Goal: Find specific page/section: Find specific page/section

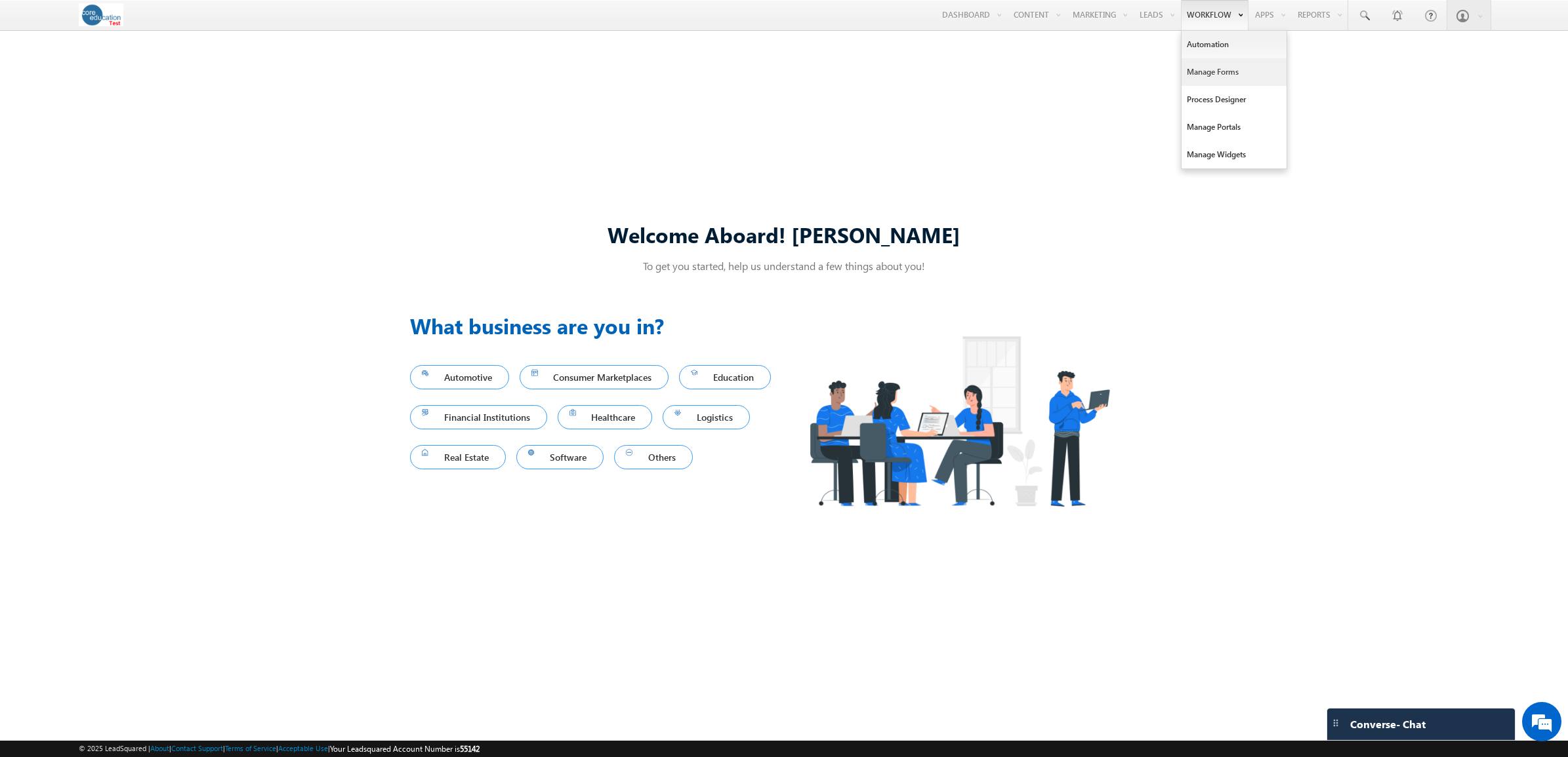
click at [768, 73] on link "Manage Forms" at bounding box center [1234, 72] width 105 height 28
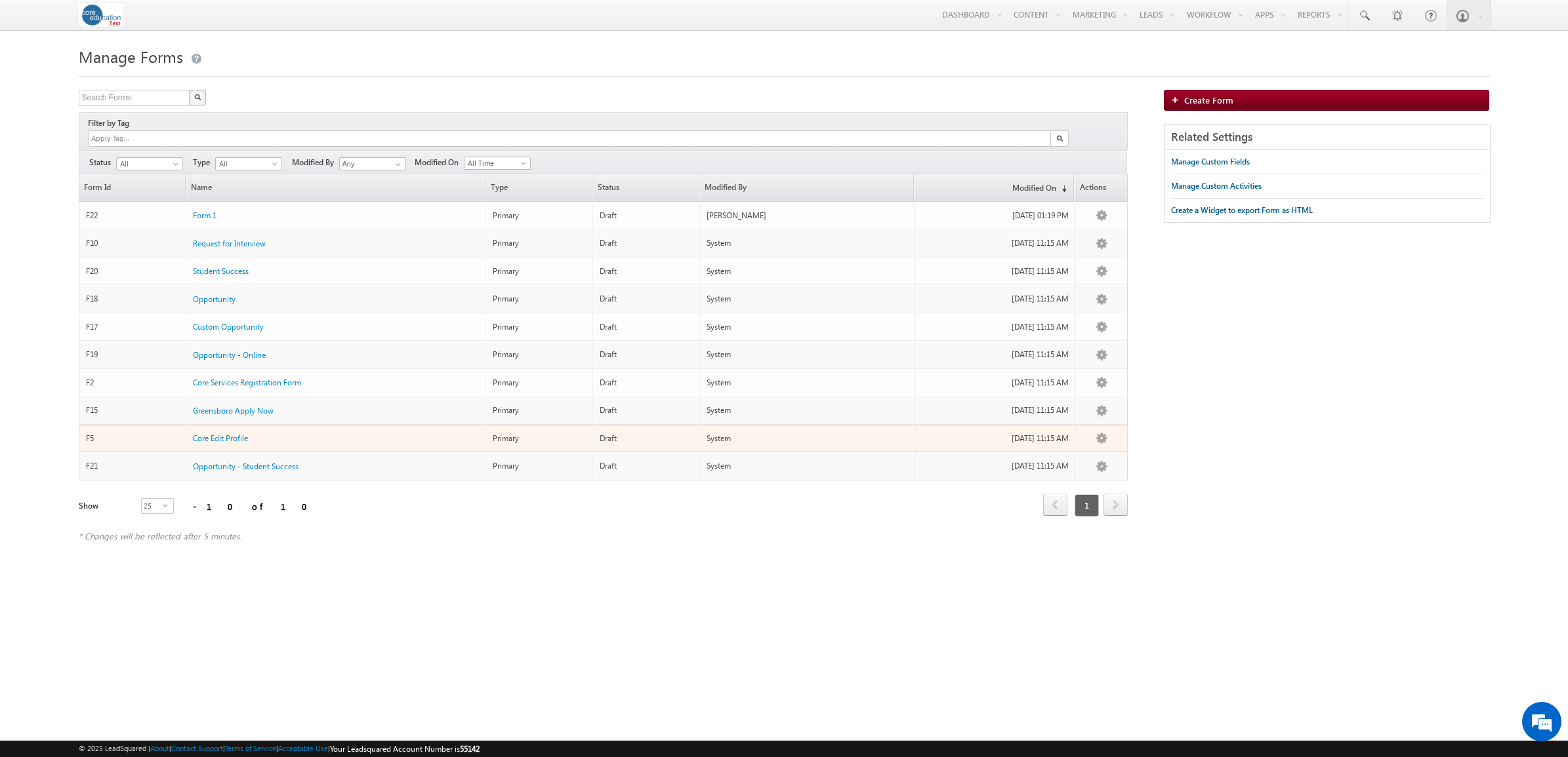
click at [950, 433] on div "04/22/2025 11:15 AM" at bounding box center [995, 439] width 148 height 12
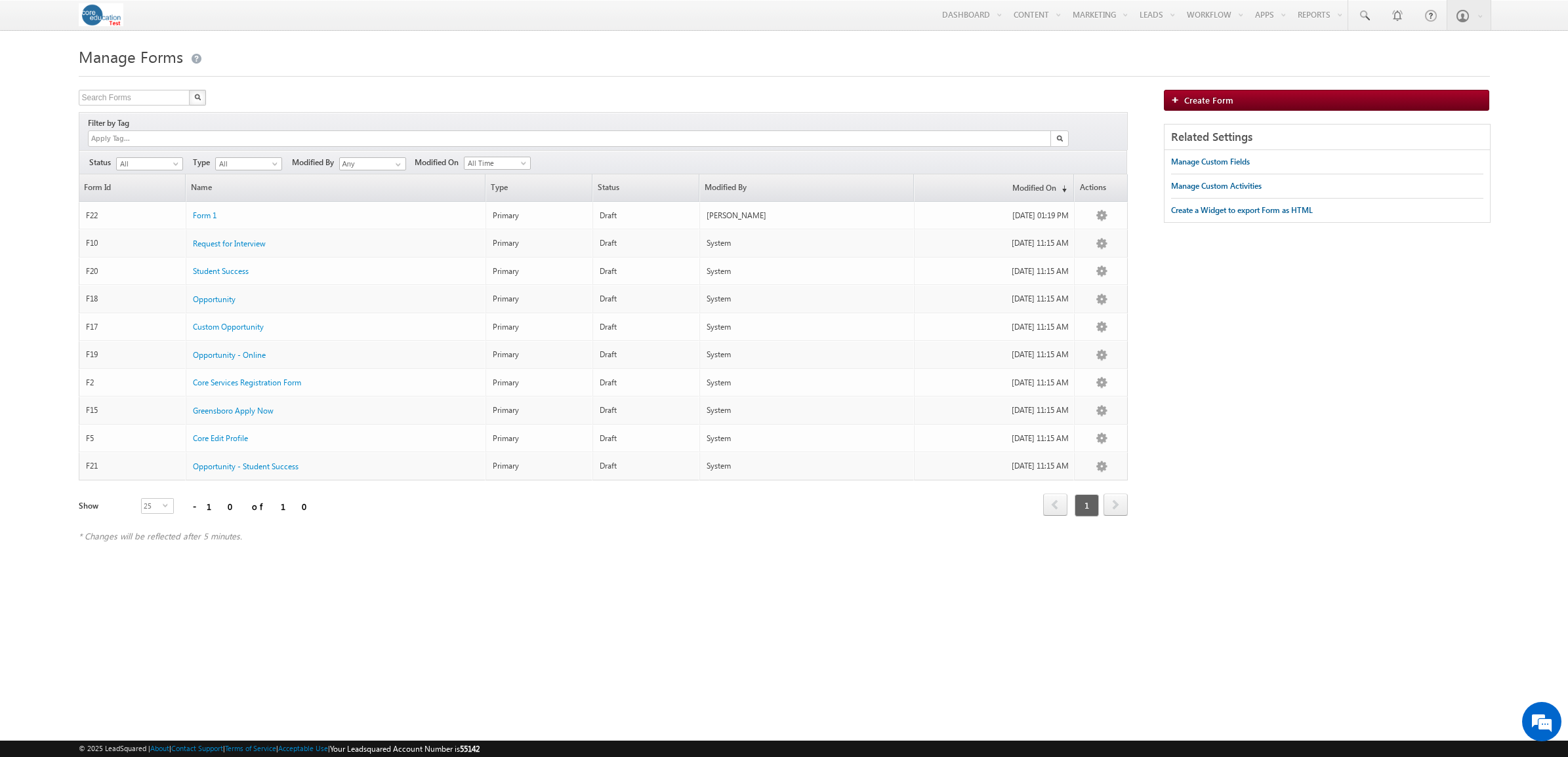
click at [611, 588] on html "Menu Sarah Beltier sbelt ier-t est@c ore.e du" at bounding box center [784, 294] width 1568 height 588
click at [304, 588] on html "Menu Sarah Beltier sbelt ier-t est@c ore.e du" at bounding box center [784, 294] width 1568 height 588
click at [315, 588] on html "Menu Sarah Beltier sbelt ier-t est@c ore.e du" at bounding box center [784, 294] width 1568 height 588
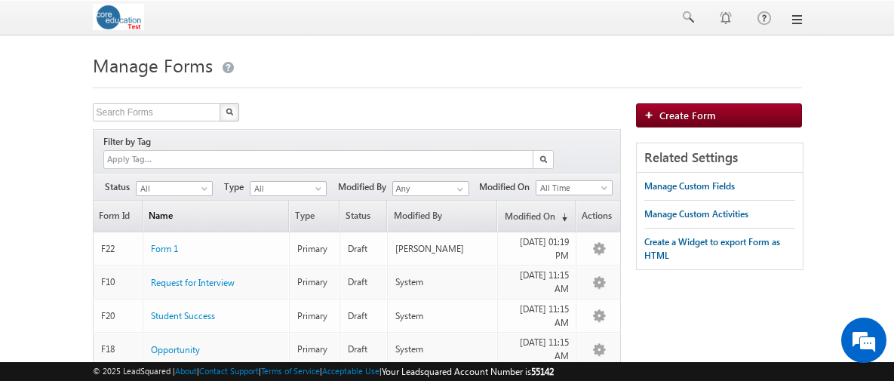
scroll to position [94, 0]
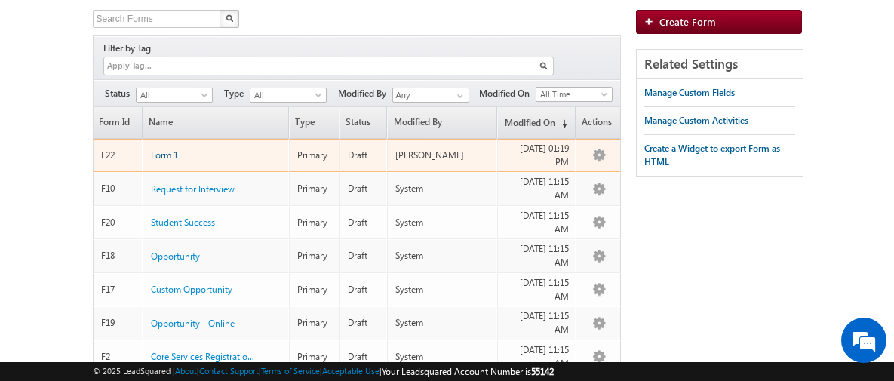
click at [167, 149] on span "Form 1" at bounding box center [164, 154] width 27 height 11
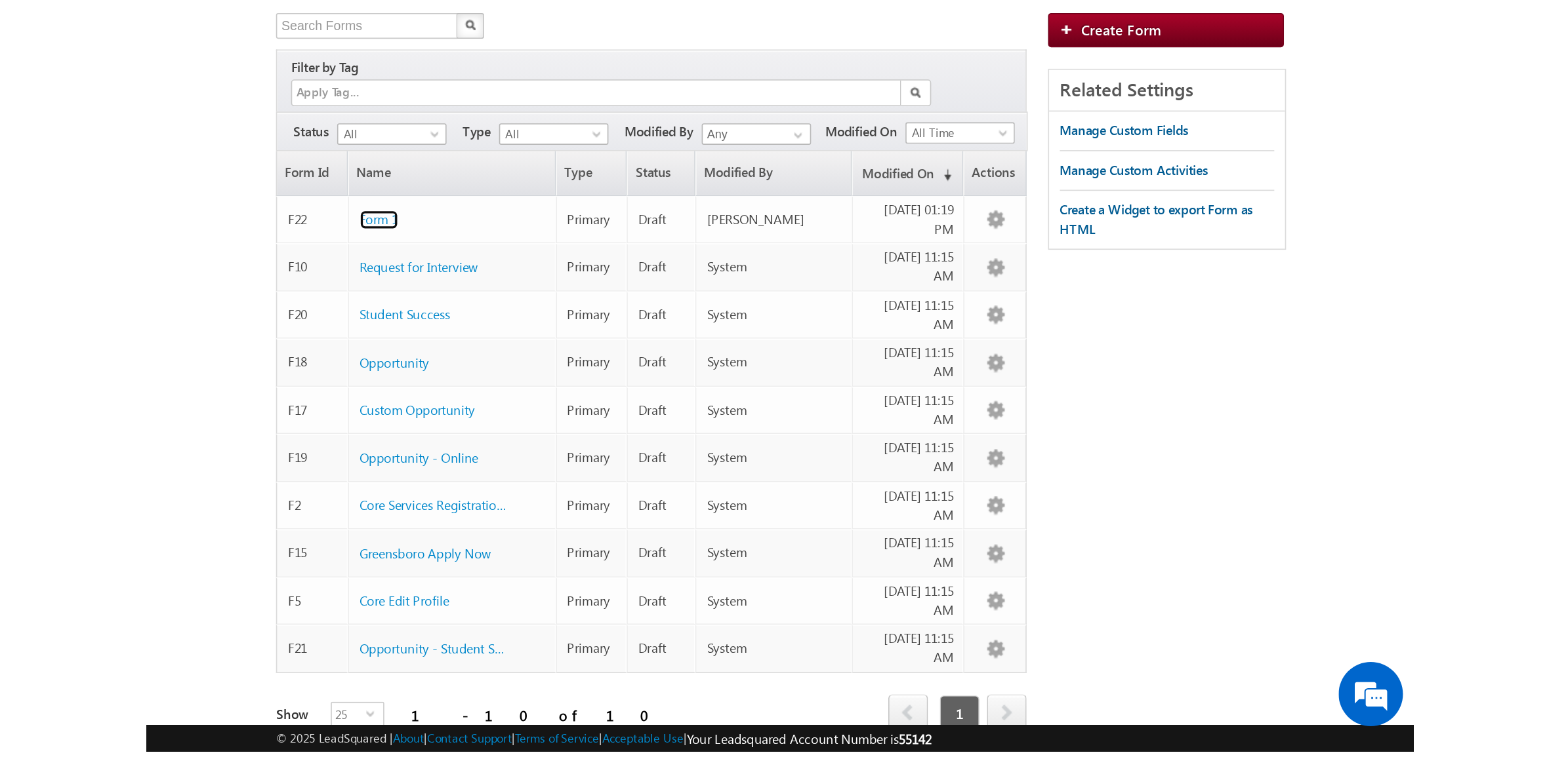
scroll to position [0, 0]
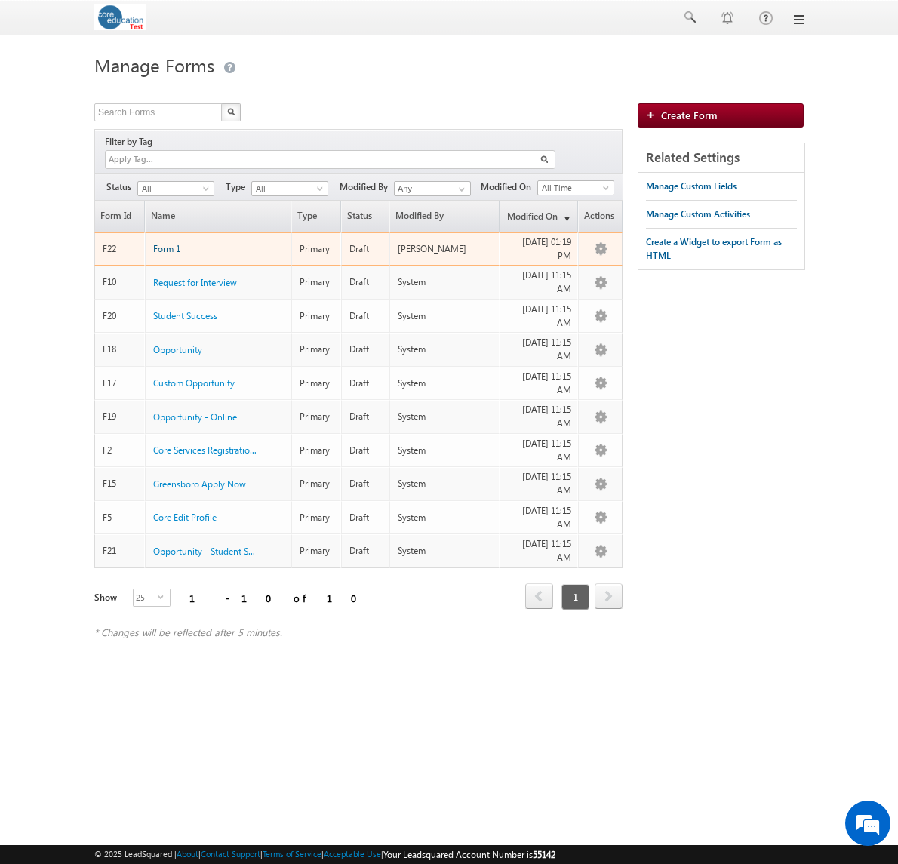
click at [166, 243] on span "Form 1" at bounding box center [166, 248] width 27 height 11
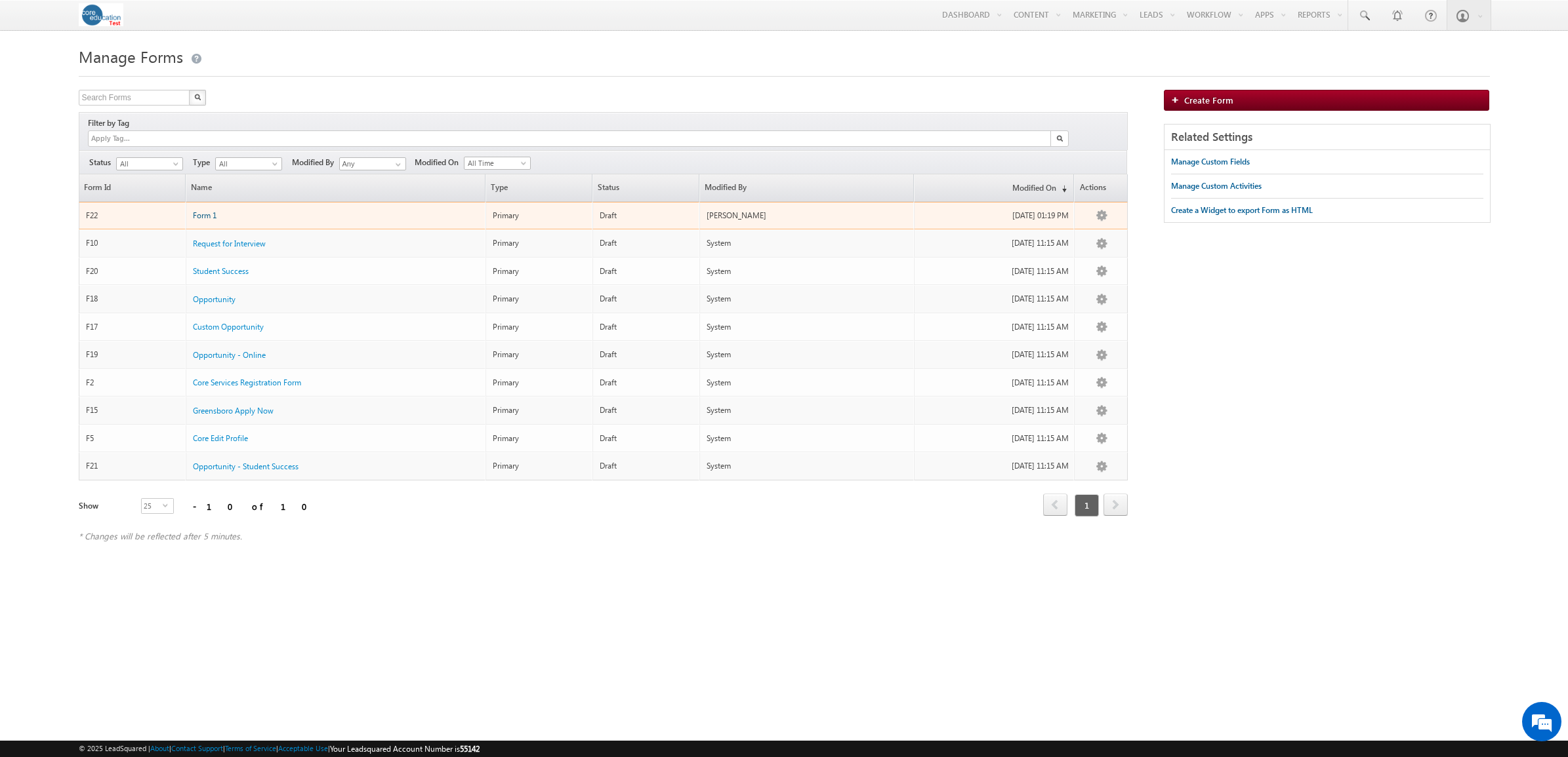
click at [201, 210] on span "Form 1" at bounding box center [204, 215] width 23 height 10
